Goal: Task Accomplishment & Management: Use online tool/utility

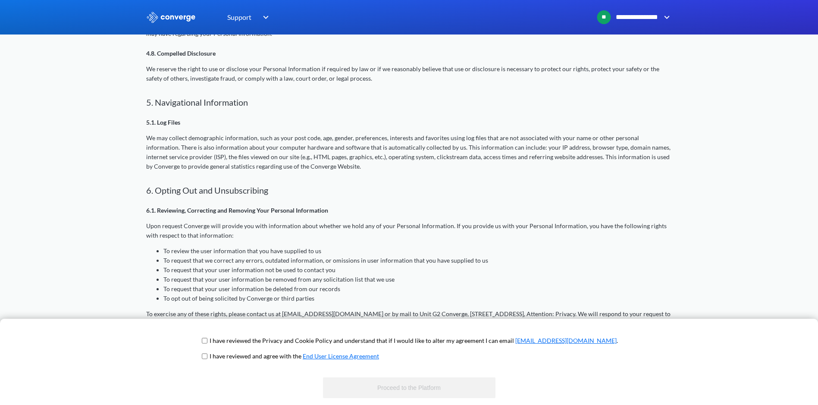
scroll to position [986, 0]
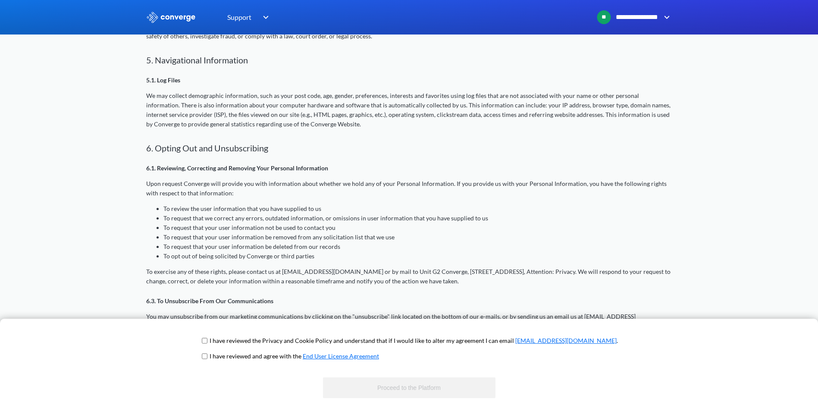
click at [229, 356] on span "I have reviewed and agree with the End User License Agreement" at bounding box center [409, 359] width 418 height 16
click at [207, 342] on input "checkbox" at bounding box center [205, 340] width 6 height 7
checkbox input "true"
click at [207, 357] on input "checkbox" at bounding box center [205, 356] width 6 height 7
checkbox input "true"
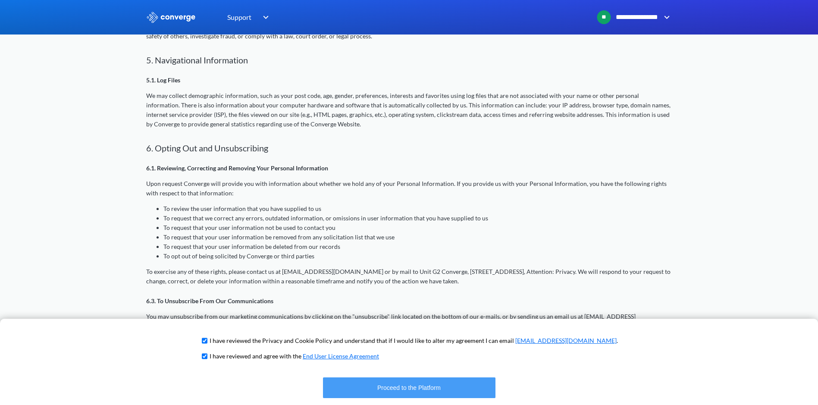
click at [395, 391] on button "Proceed to the Platform" at bounding box center [409, 387] width 172 height 21
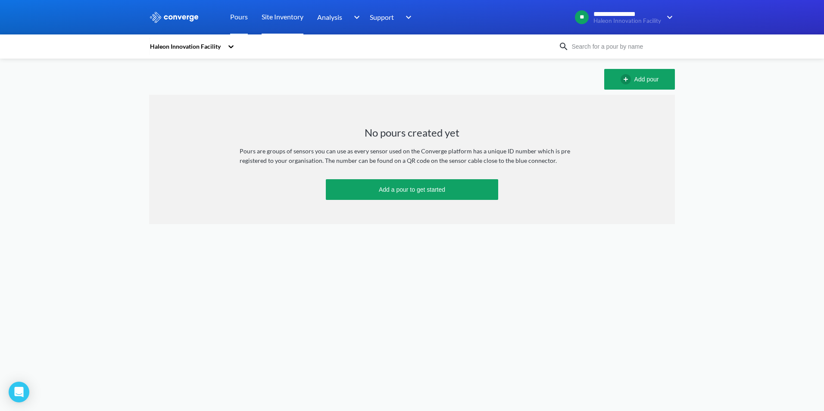
click at [284, 25] on link "Site Inventory" at bounding box center [283, 17] width 42 height 34
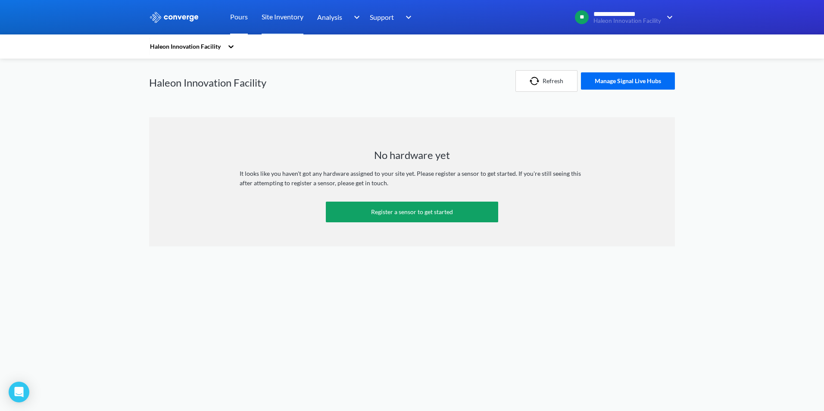
click at [235, 22] on link "Pours" at bounding box center [239, 17] width 18 height 34
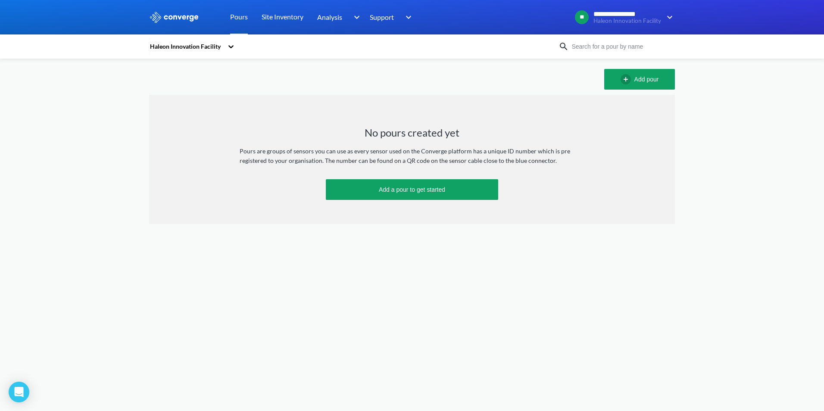
click at [232, 45] on icon at bounding box center [231, 46] width 9 height 9
click at [188, 49] on div "Haleon Innovation Facility" at bounding box center [186, 46] width 74 height 9
click at [231, 47] on icon at bounding box center [231, 46] width 9 height 9
click at [364, 81] on div "Add pour" at bounding box center [412, 79] width 526 height 21
click at [295, 12] on link "Site Inventory" at bounding box center [283, 17] width 42 height 34
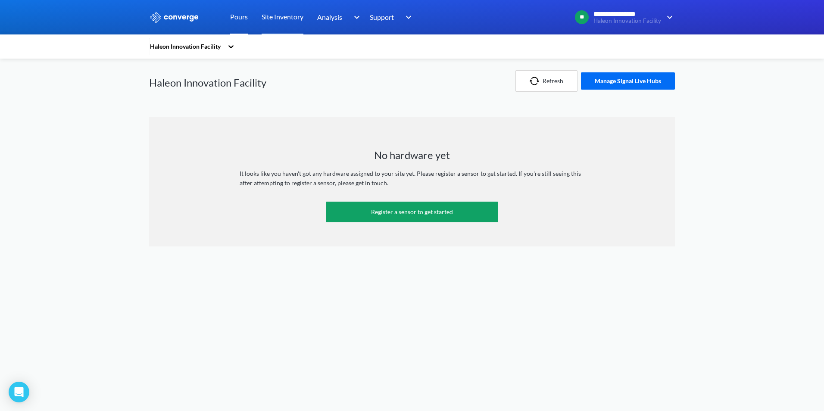
click at [247, 16] on link "Pours" at bounding box center [239, 17] width 18 height 34
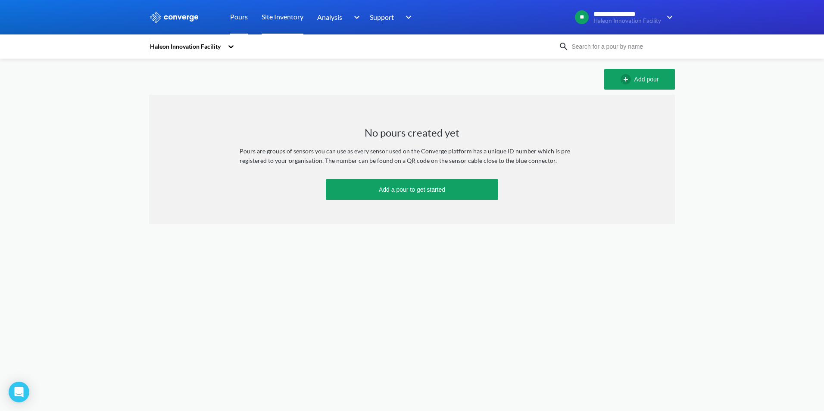
click at [272, 9] on link "Site Inventory" at bounding box center [283, 17] width 42 height 34
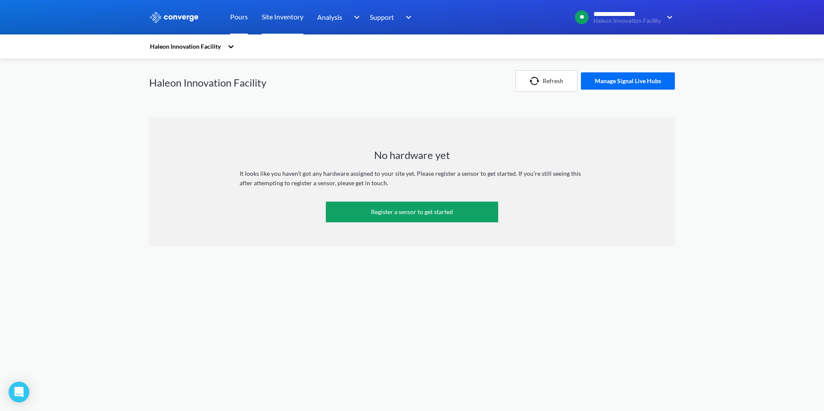
click at [238, 12] on link "Pours" at bounding box center [239, 17] width 18 height 34
